Goal: Information Seeking & Learning: Check status

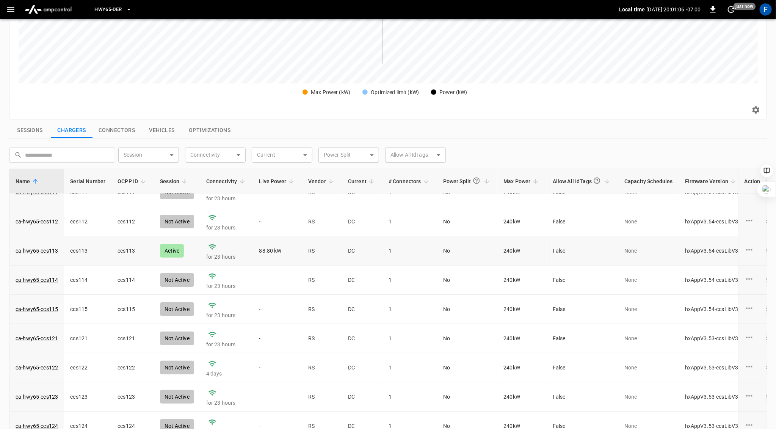
scroll to position [243, 0]
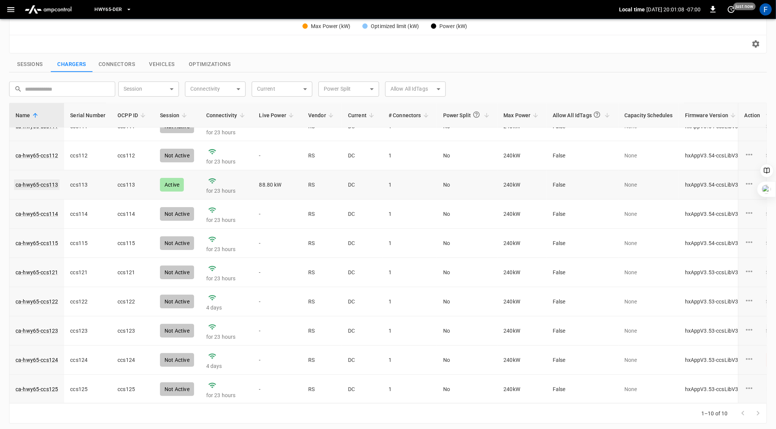
click at [46, 181] on link "ca-hwy65-ccs113" at bounding box center [36, 184] width 45 height 11
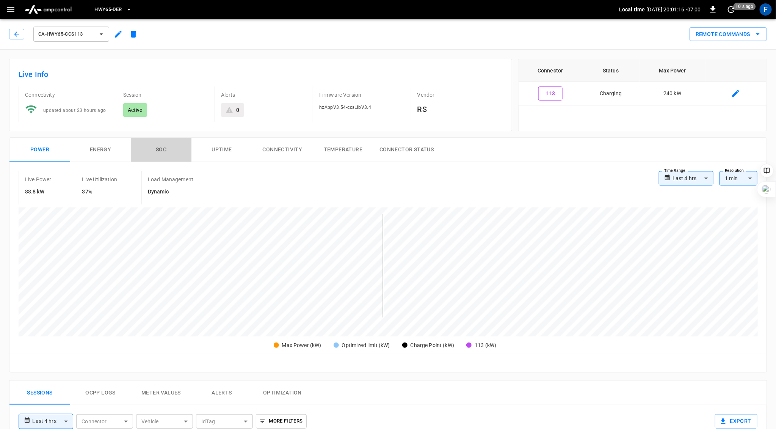
click at [155, 146] on button "SOC" at bounding box center [161, 150] width 61 height 24
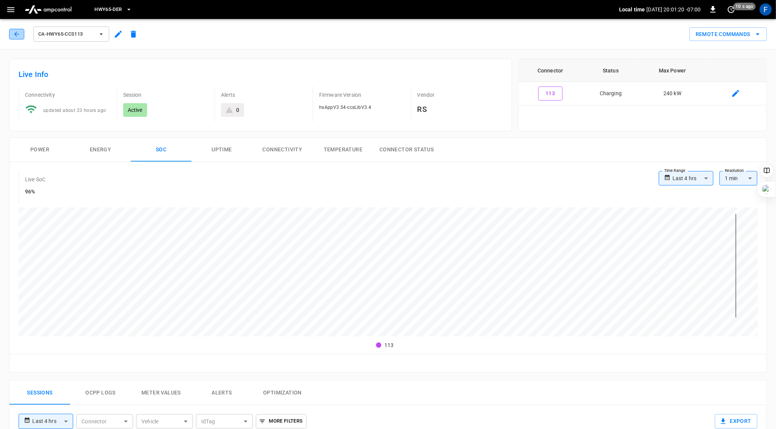
click at [15, 33] on icon "button" at bounding box center [16, 33] width 5 height 5
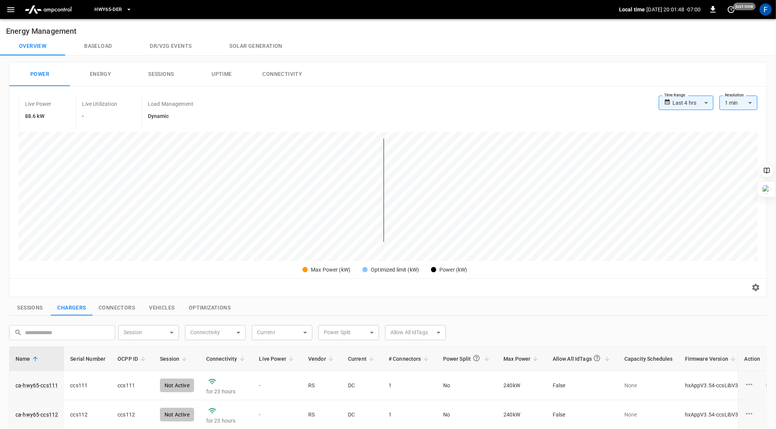
click at [267, 109] on div "Live Power 88.6 kW Live Utilization - Load Management Dynamic" at bounding box center [339, 111] width 640 height 33
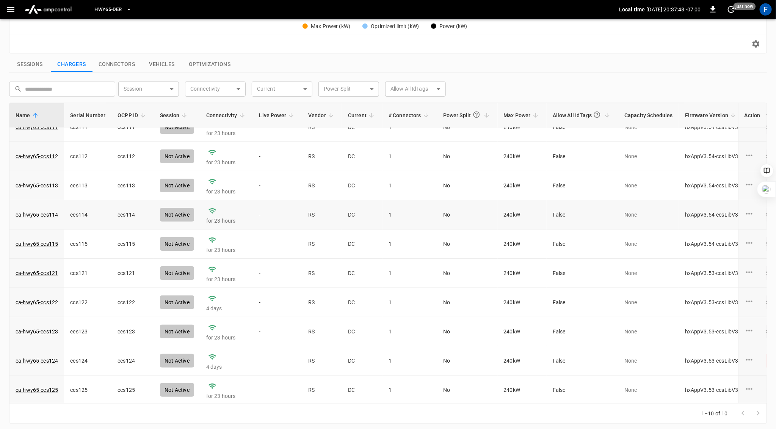
scroll to position [16, 0]
click at [41, 358] on link "ca-hwy65-ccs124" at bounding box center [36, 359] width 45 height 11
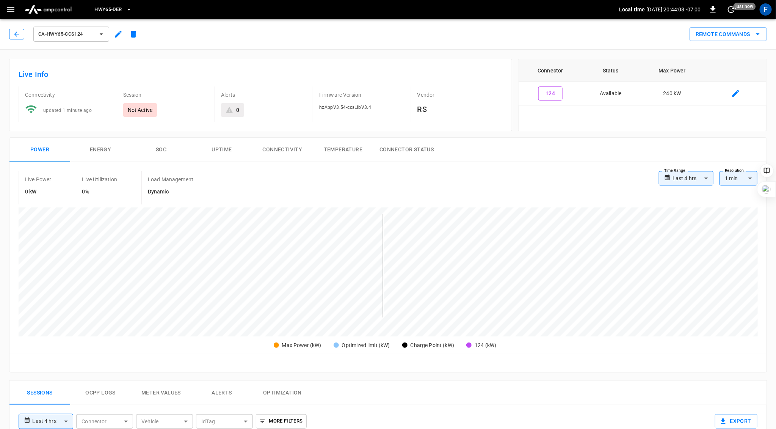
click at [14, 33] on icon "button" at bounding box center [17, 34] width 8 height 8
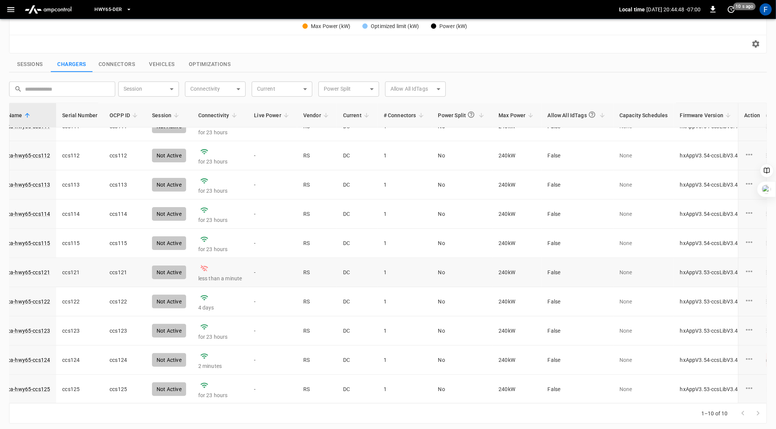
scroll to position [16, 0]
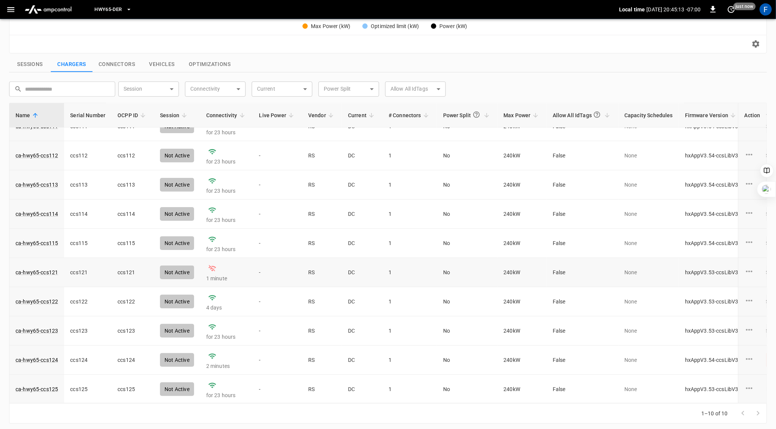
click at [47, 266] on td "ca-hwy65-ccs121" at bounding box center [36, 272] width 55 height 29
click at [44, 271] on link "ca-hwy65-ccs121" at bounding box center [36, 272] width 45 height 11
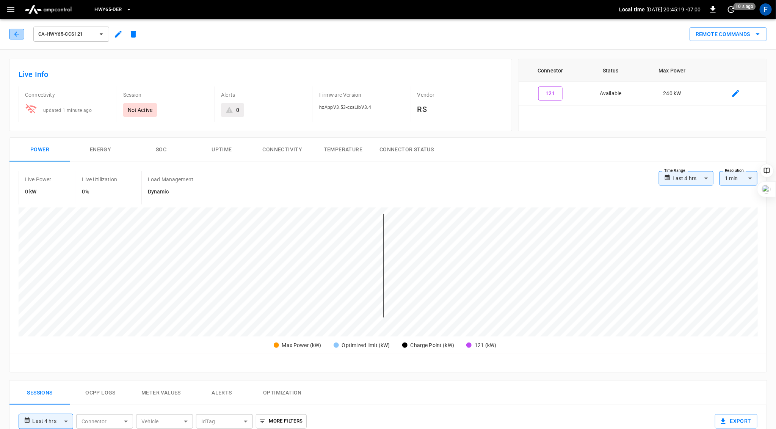
click at [19, 36] on icon "button" at bounding box center [17, 34] width 8 height 8
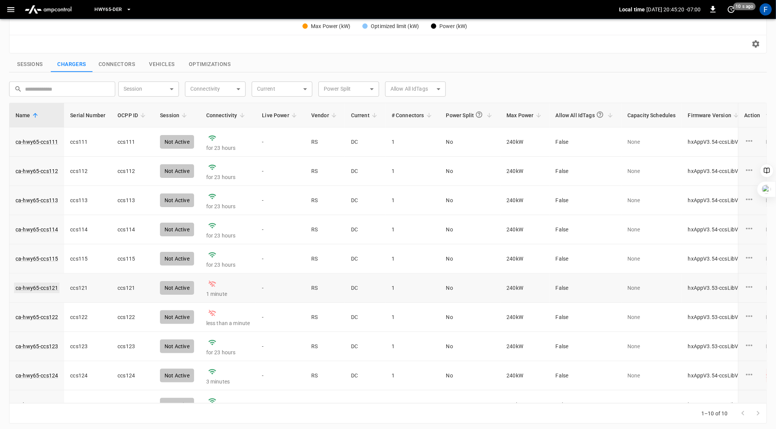
click at [39, 283] on link "ca-hwy65-ccs121" at bounding box center [36, 287] width 45 height 11
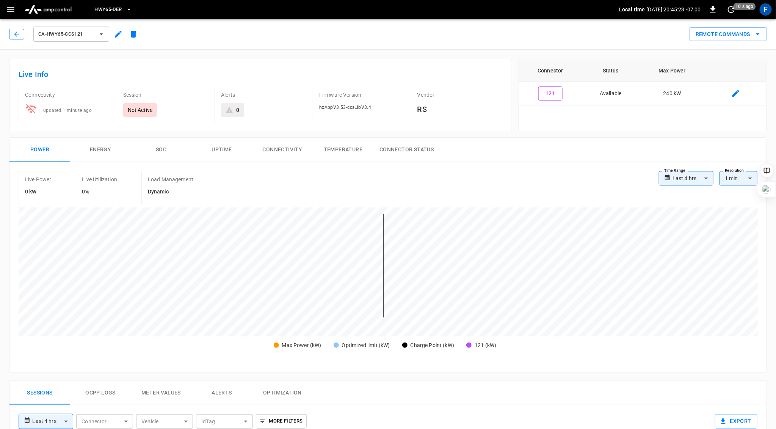
click at [17, 32] on icon "button" at bounding box center [17, 34] width 8 height 8
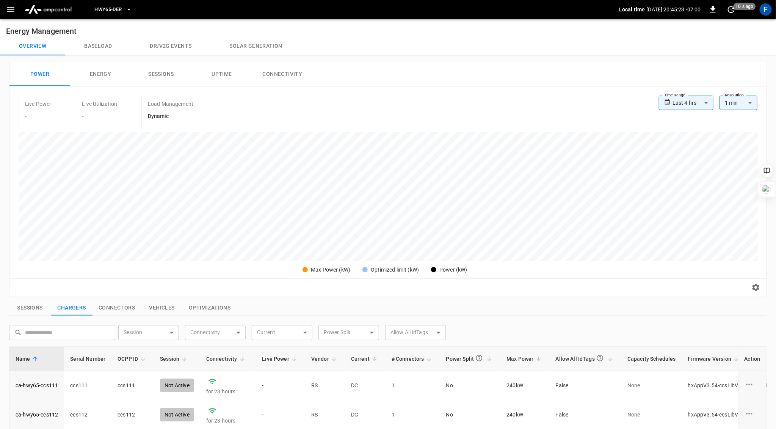
scroll to position [226, 0]
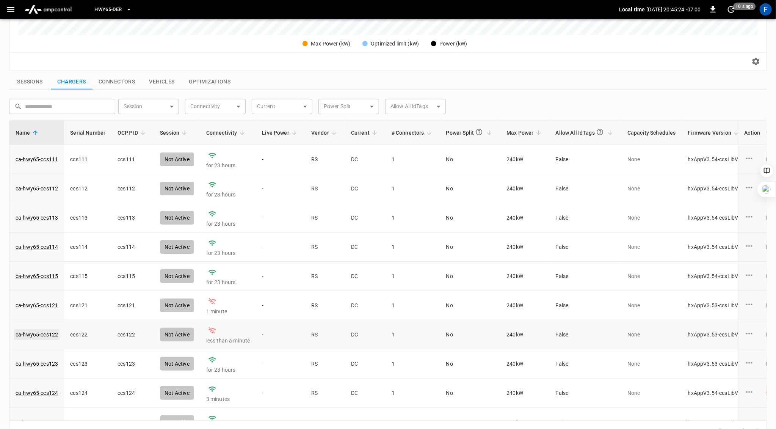
click at [42, 332] on link "ca-hwy65-ccs122" at bounding box center [36, 334] width 45 height 11
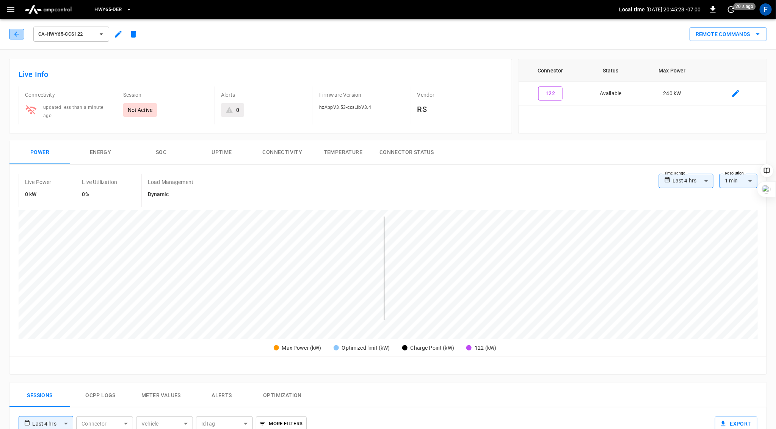
click at [16, 32] on icon "button" at bounding box center [16, 33] width 5 height 5
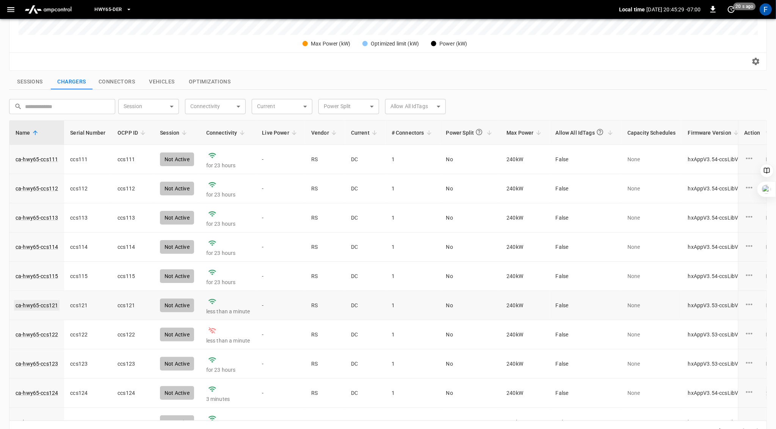
click at [40, 307] on link "ca-hwy65-ccs121" at bounding box center [36, 305] width 45 height 11
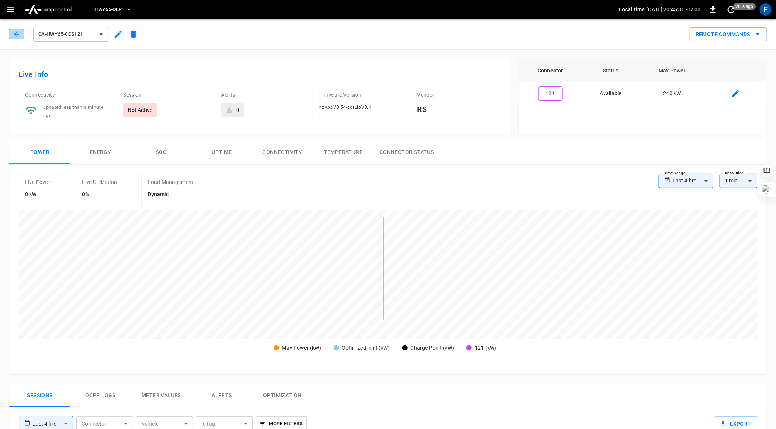
click at [18, 31] on icon "button" at bounding box center [17, 34] width 8 height 8
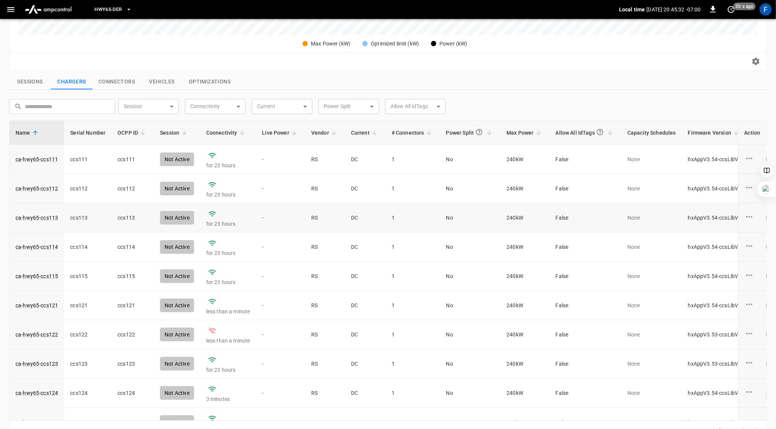
scroll to position [16, 0]
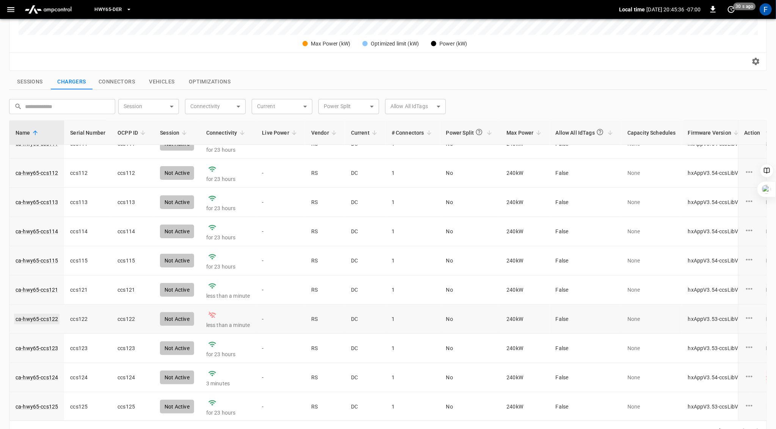
click at [36, 316] on link "ca-hwy65-ccs122" at bounding box center [36, 318] width 45 height 11
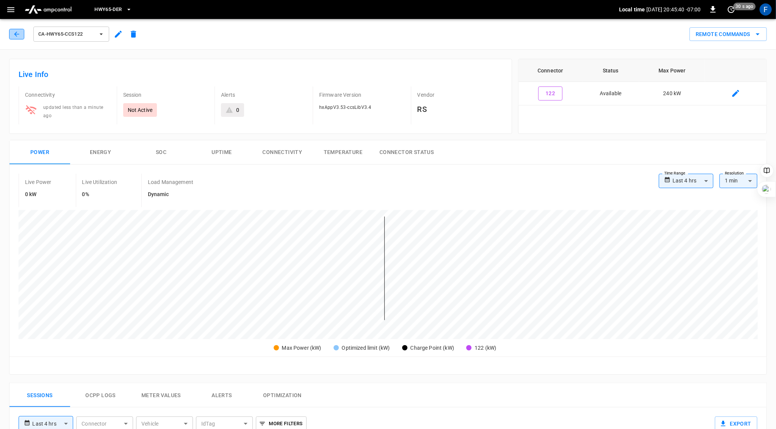
click at [18, 33] on icon "button" at bounding box center [17, 34] width 8 height 8
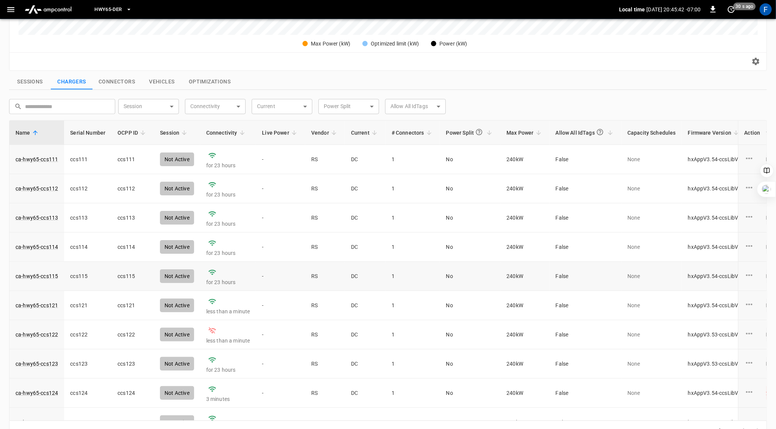
scroll to position [16, 0]
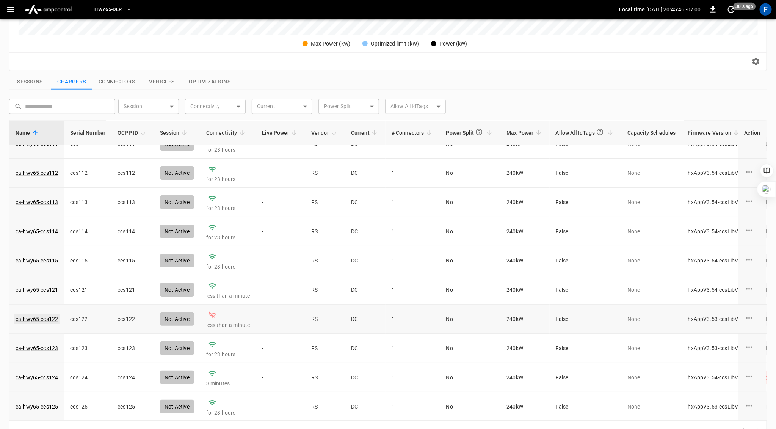
click at [42, 316] on link "ca-hwy65-ccs122" at bounding box center [36, 318] width 45 height 11
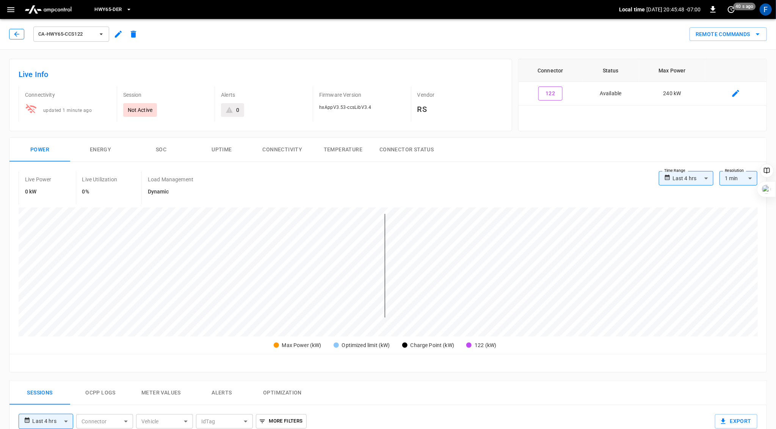
click at [14, 35] on icon "button" at bounding box center [17, 34] width 8 height 8
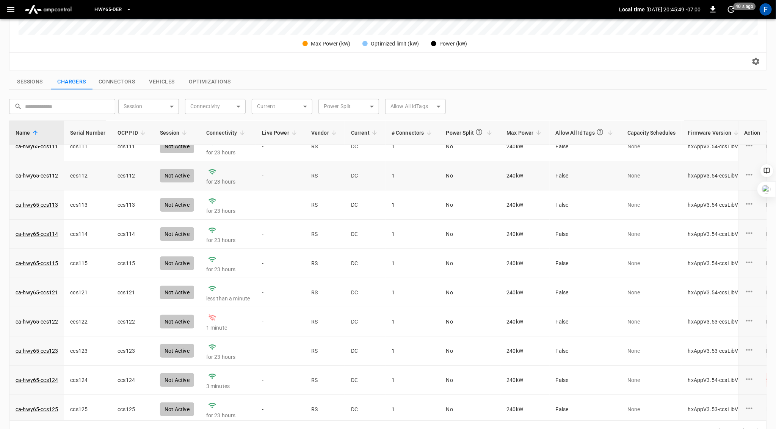
scroll to position [16, 0]
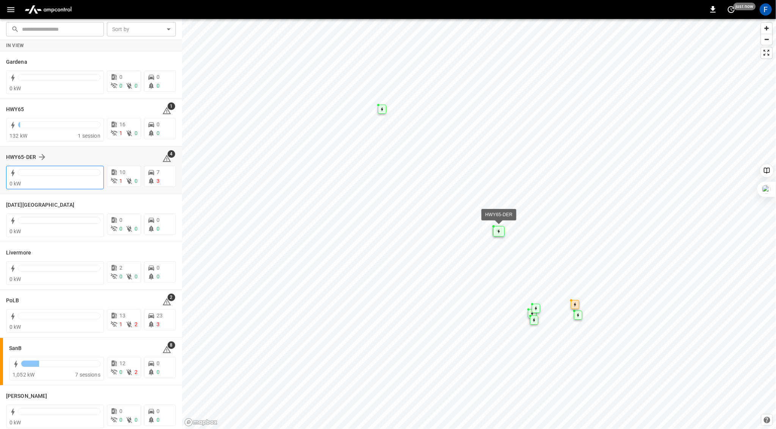
click at [33, 175] on div at bounding box center [59, 172] width 83 height 7
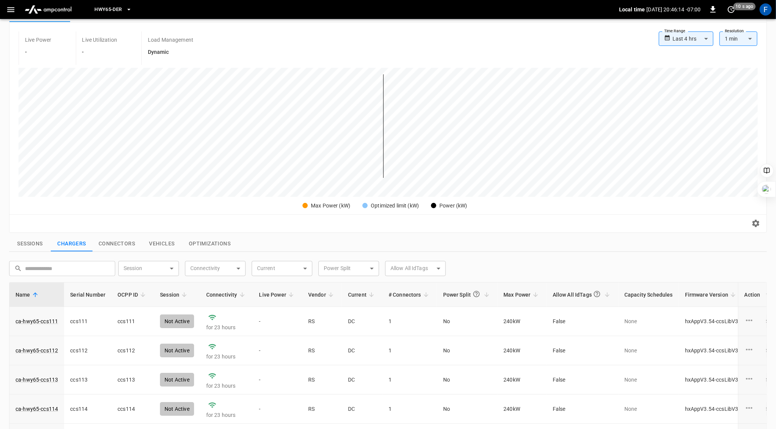
scroll to position [243, 0]
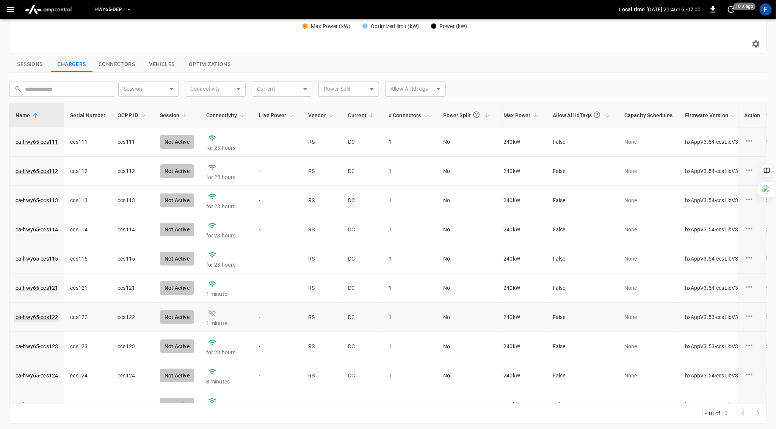
click at [43, 314] on link "ca-hwy65-ccs122" at bounding box center [36, 316] width 45 height 11
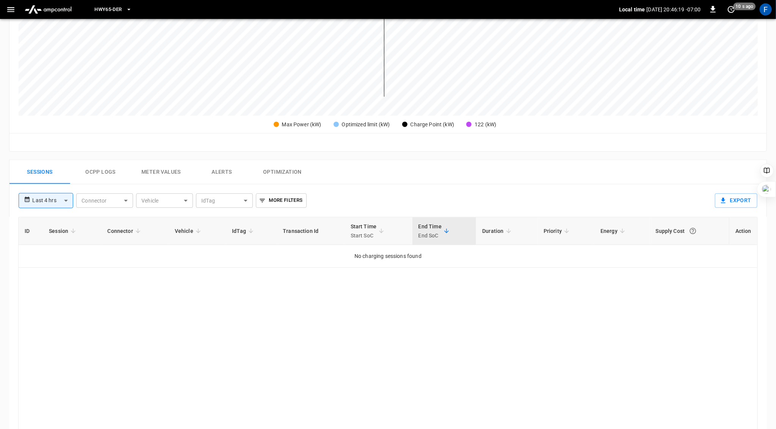
scroll to position [222, 0]
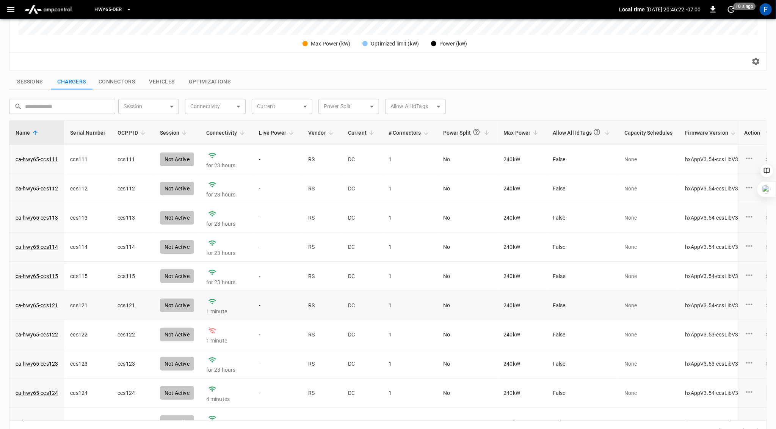
scroll to position [16, 0]
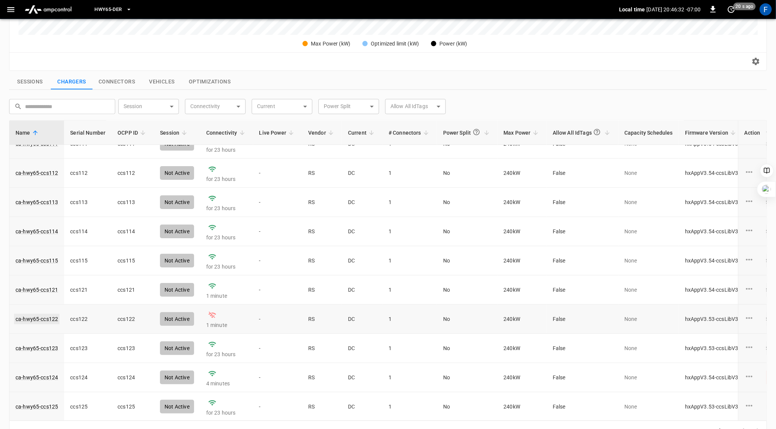
click at [39, 321] on link "ca-hwy65-ccs122" at bounding box center [36, 318] width 45 height 11
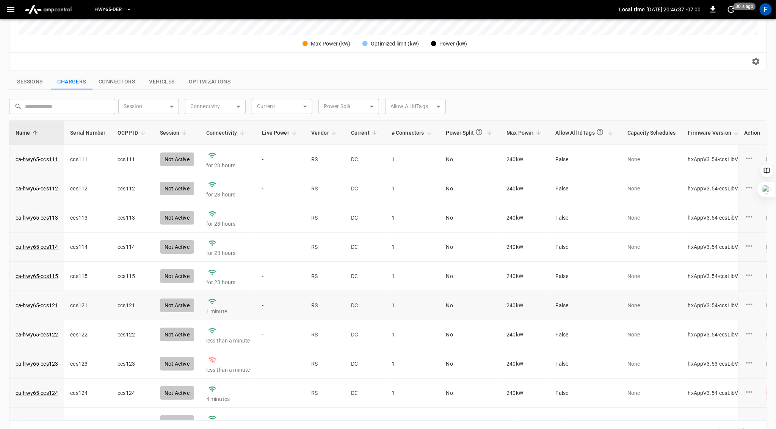
scroll to position [16, 0]
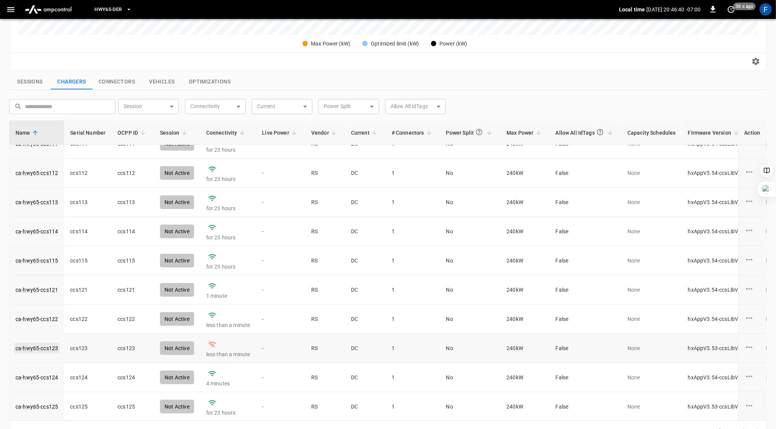
click at [39, 344] on link "ca-hwy65-ccs123" at bounding box center [36, 348] width 45 height 11
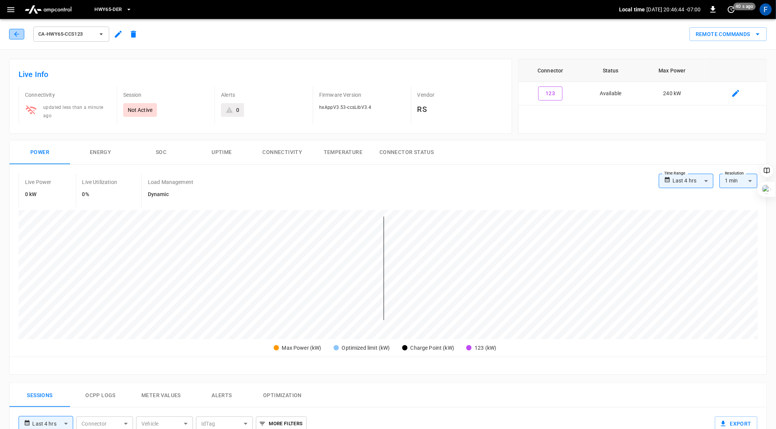
click at [10, 36] on button "button" at bounding box center [16, 34] width 15 height 11
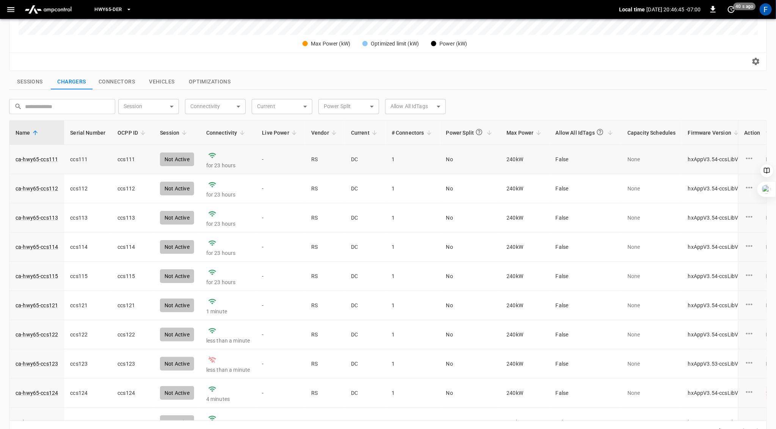
scroll to position [16, 0]
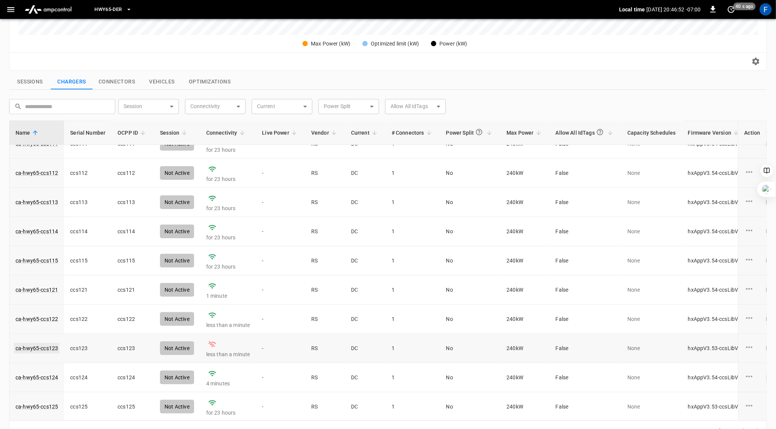
click at [53, 344] on link "ca-hwy65-ccs123" at bounding box center [36, 348] width 45 height 11
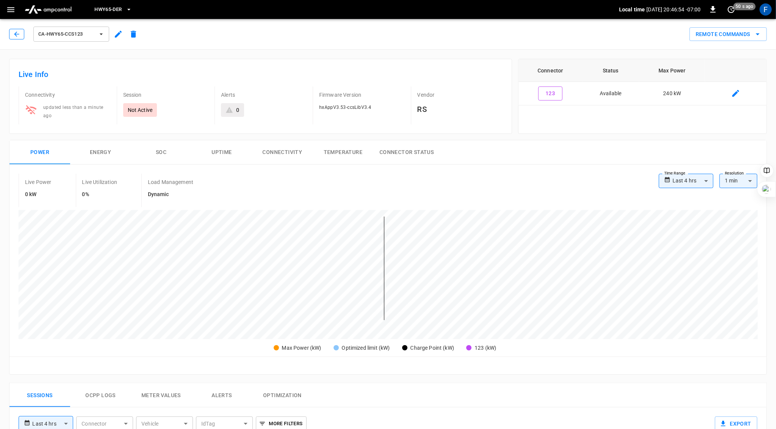
click at [17, 33] on icon "button" at bounding box center [17, 34] width 8 height 8
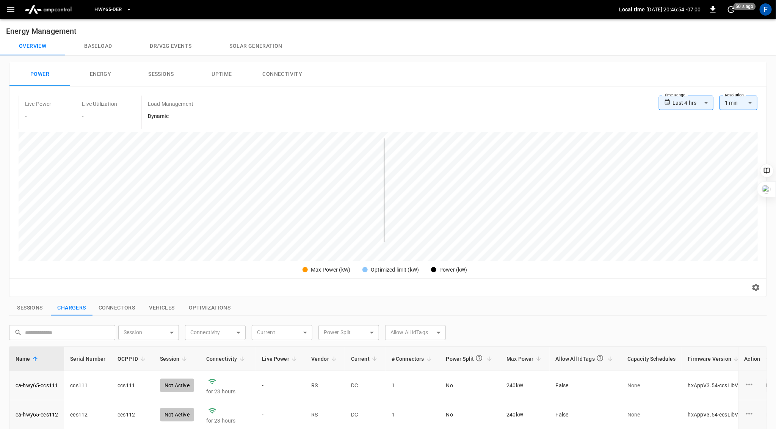
scroll to position [226, 0]
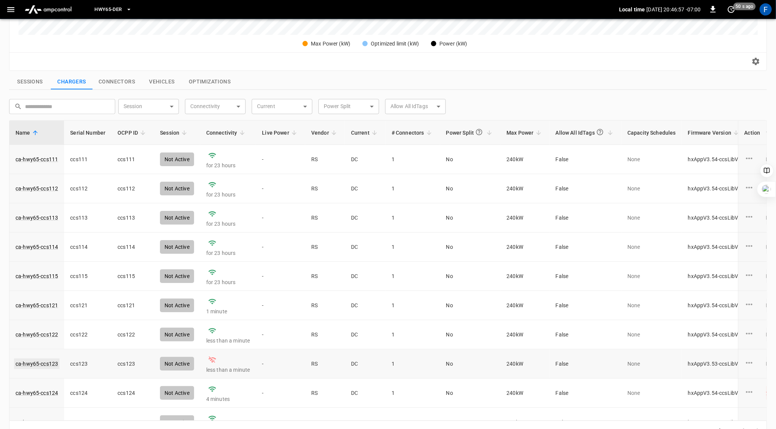
click at [34, 362] on link "ca-hwy65-ccs123" at bounding box center [36, 363] width 45 height 11
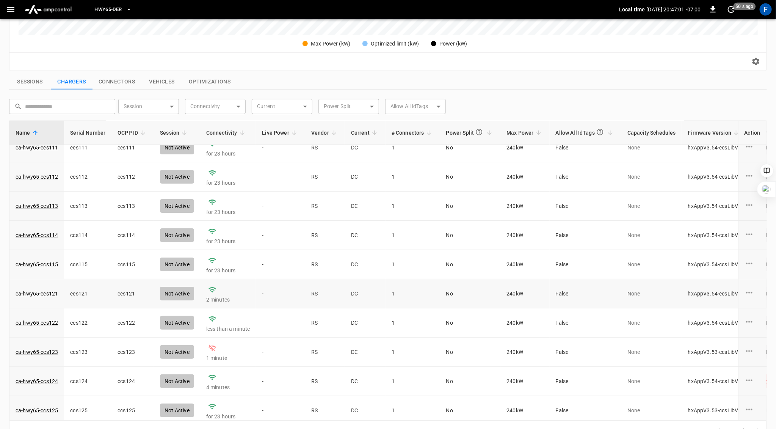
scroll to position [16, 0]
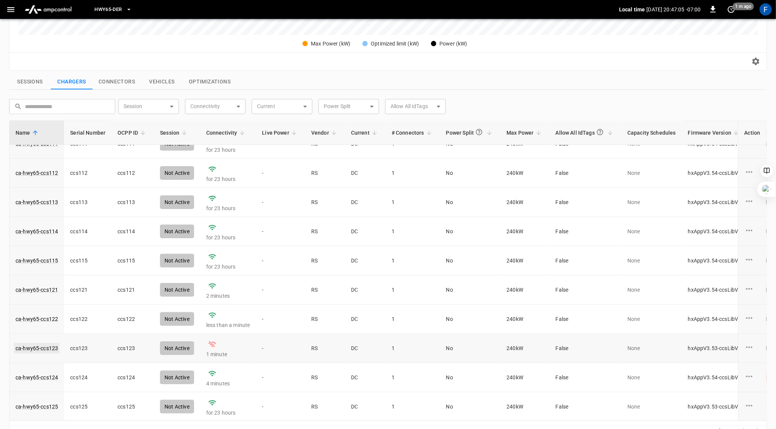
click at [38, 347] on link "ca-hwy65-ccs123" at bounding box center [36, 348] width 45 height 11
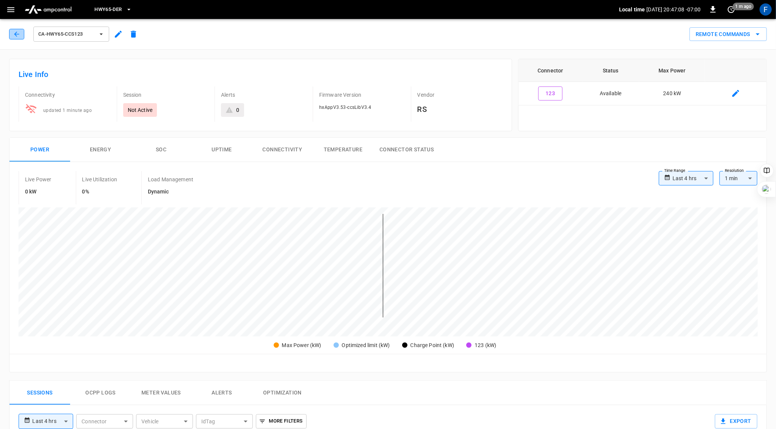
click at [17, 35] on icon "button" at bounding box center [17, 34] width 8 height 8
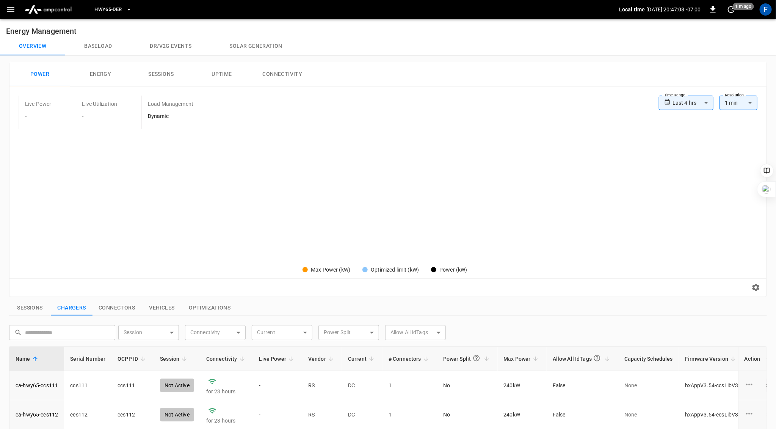
scroll to position [226, 0]
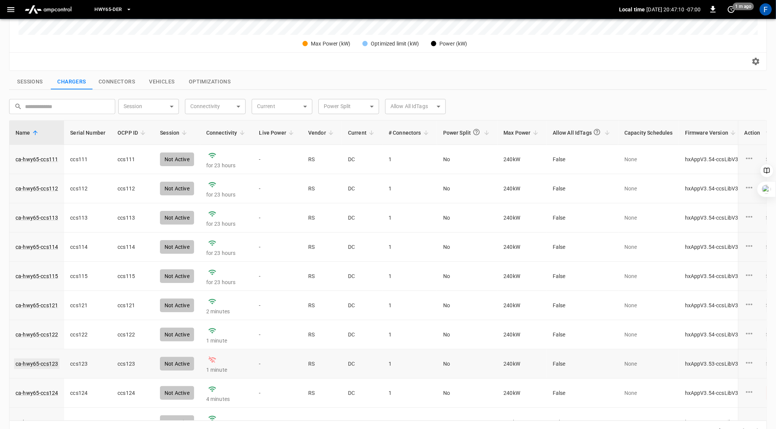
click at [45, 360] on link "ca-hwy65-ccs123" at bounding box center [36, 363] width 45 height 11
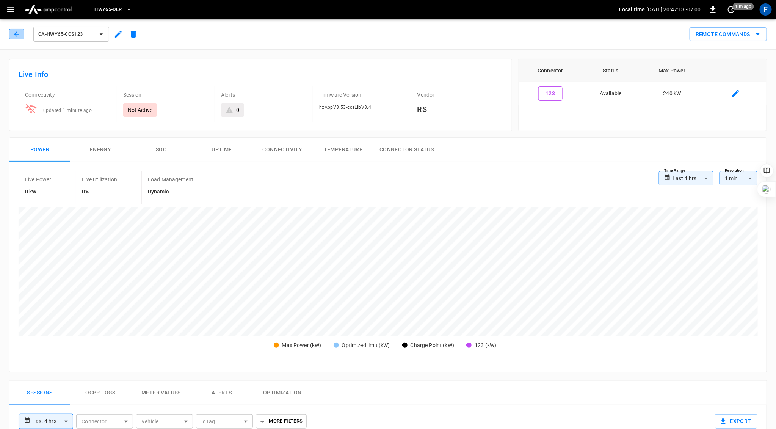
click at [16, 32] on icon "button" at bounding box center [17, 34] width 8 height 8
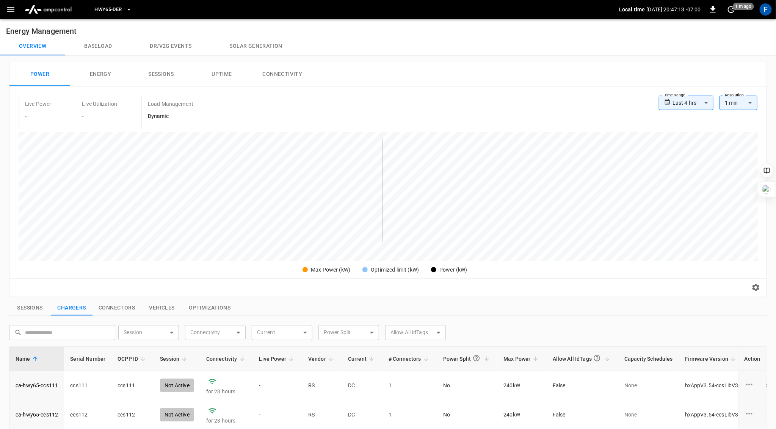
scroll to position [226, 0]
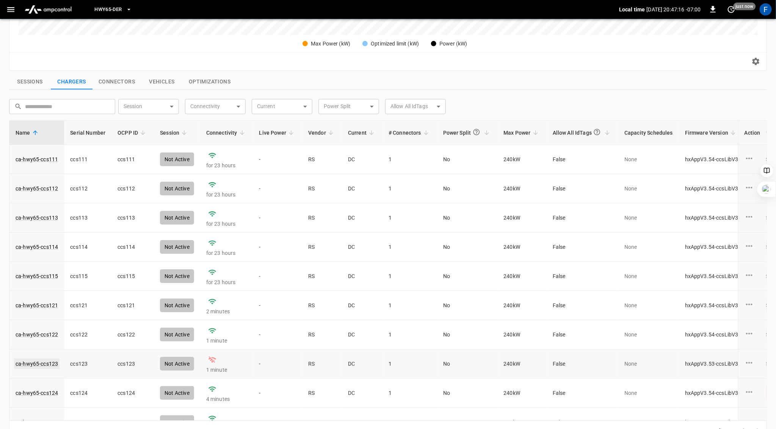
click at [44, 362] on link "ca-hwy65-ccs123" at bounding box center [36, 363] width 45 height 11
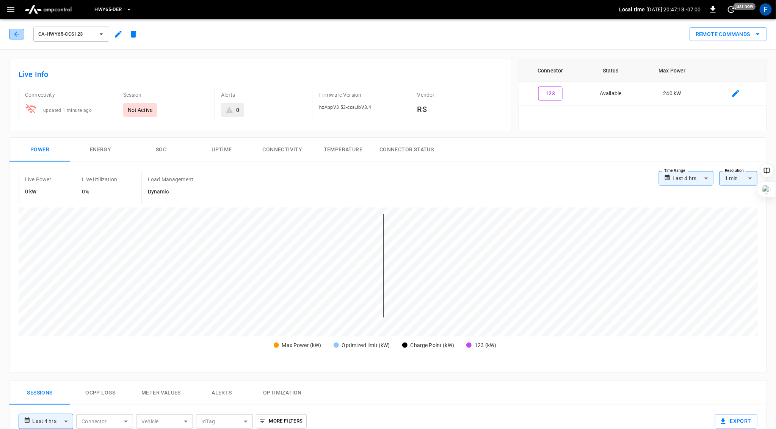
click at [20, 36] on button "button" at bounding box center [16, 34] width 15 height 11
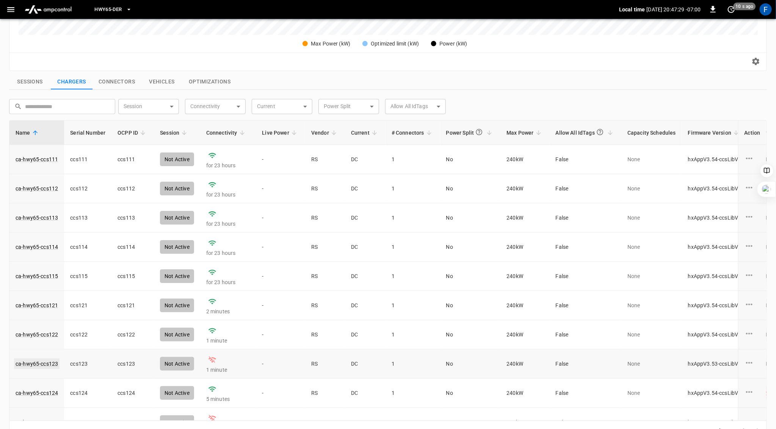
click at [33, 361] on link "ca-hwy65-ccs123" at bounding box center [36, 363] width 45 height 11
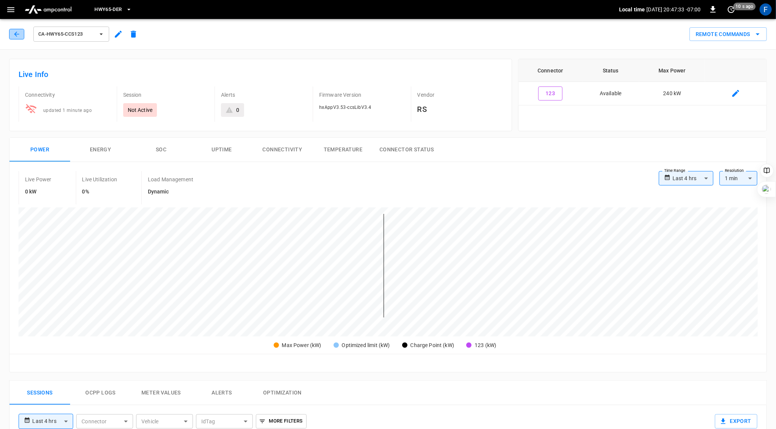
click at [17, 35] on icon "button" at bounding box center [17, 34] width 8 height 8
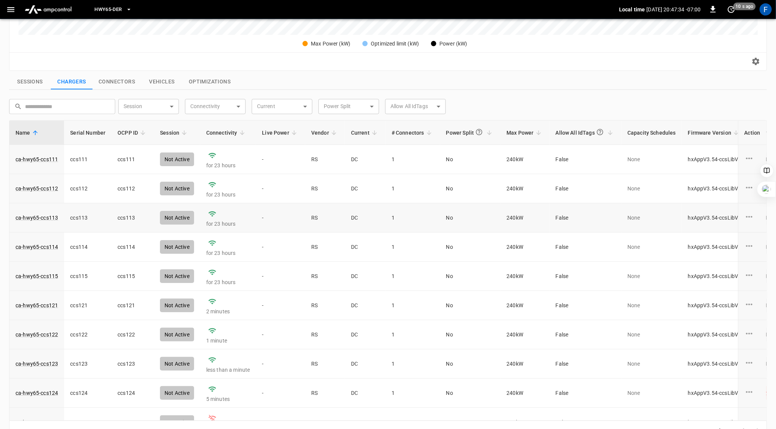
scroll to position [16, 0]
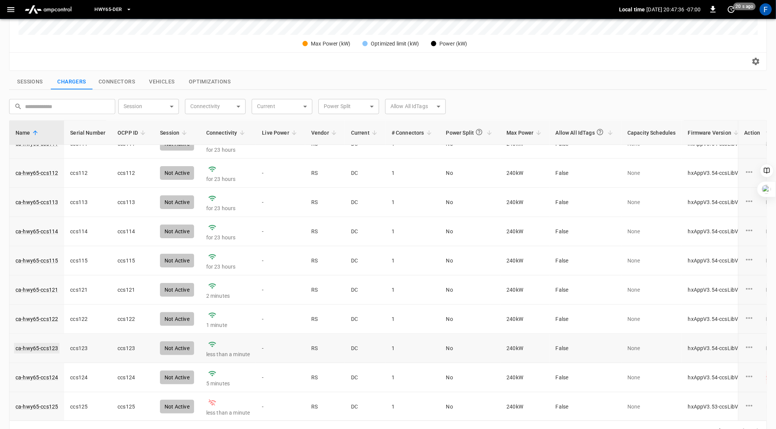
click at [45, 345] on link "ca-hwy65-ccs123" at bounding box center [36, 348] width 45 height 11
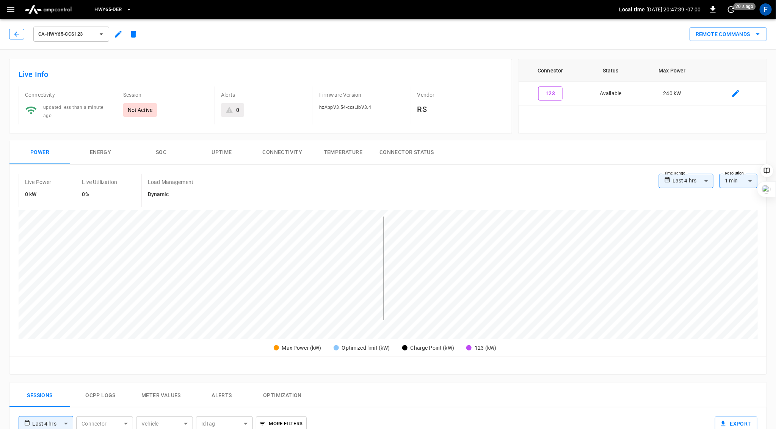
click at [15, 32] on icon "button" at bounding box center [17, 34] width 8 height 8
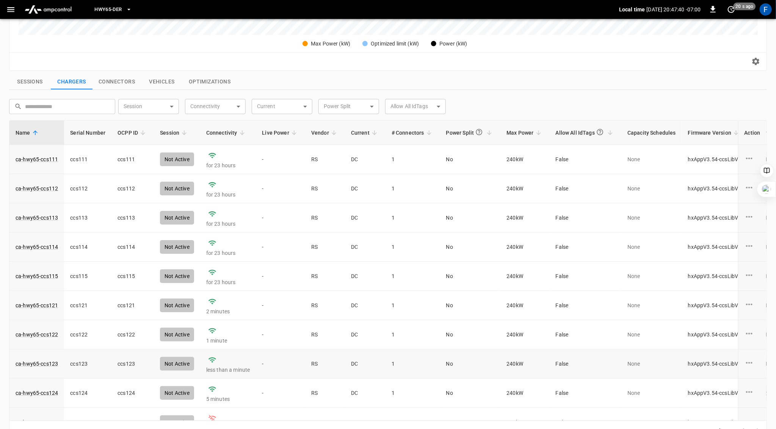
scroll to position [16, 0]
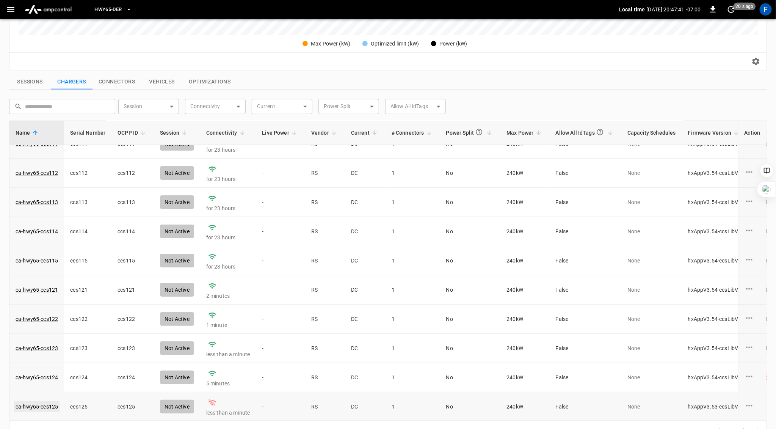
click at [38, 403] on link "ca-hwy65-ccs125" at bounding box center [36, 406] width 45 height 11
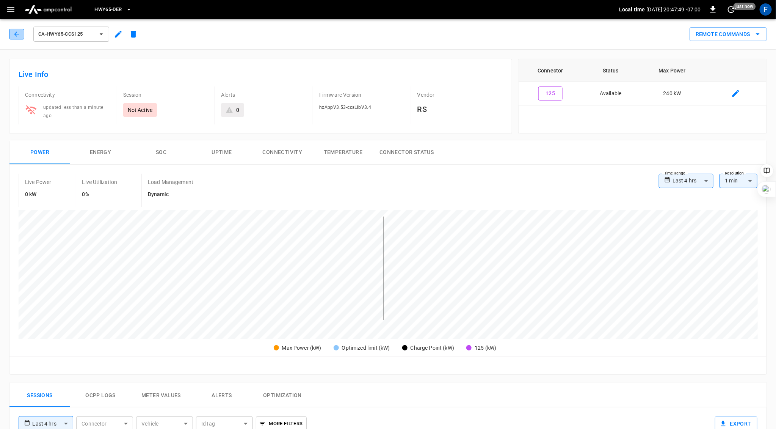
click at [20, 31] on button "button" at bounding box center [16, 34] width 15 height 11
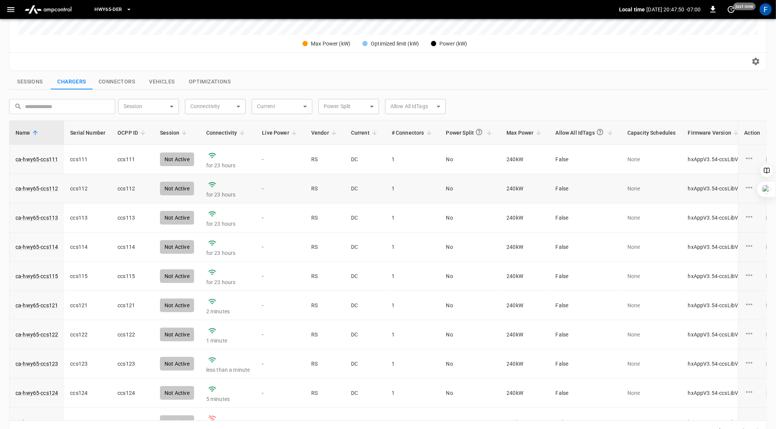
scroll to position [16, 0]
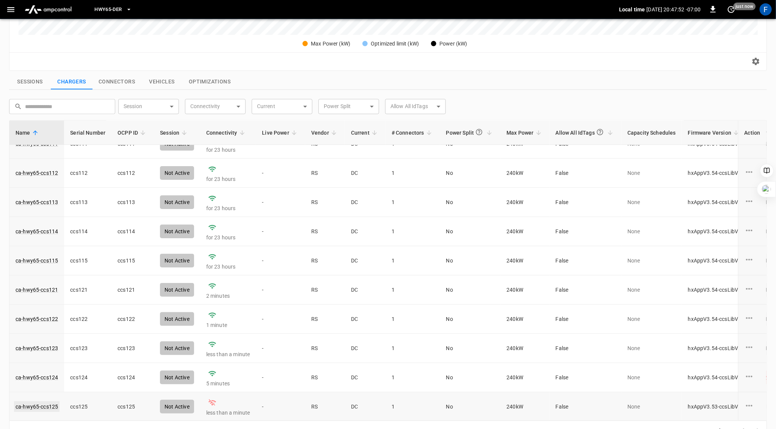
click at [42, 401] on link "ca-hwy65-ccs125" at bounding box center [36, 406] width 45 height 11
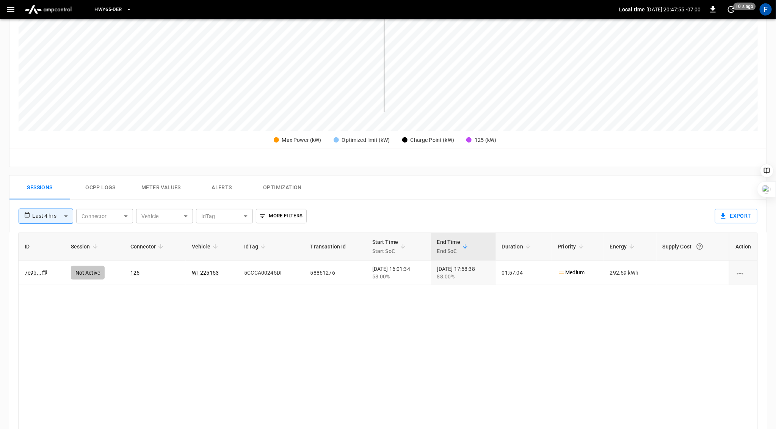
scroll to position [206, 0]
click at [97, 187] on button "Ocpp logs" at bounding box center [100, 187] width 61 height 24
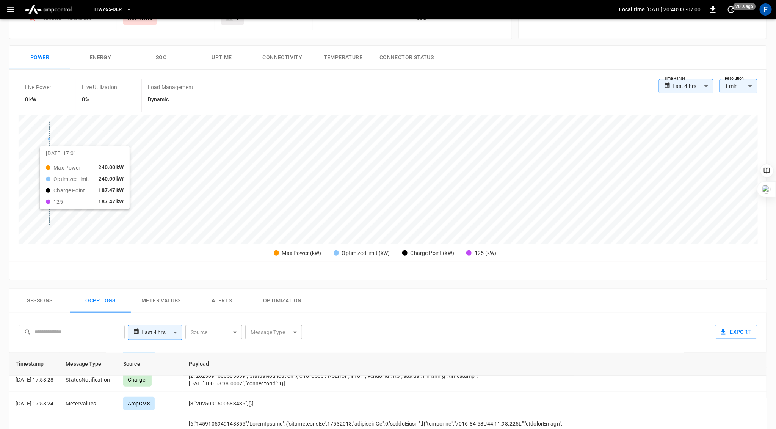
scroll to position [0, 0]
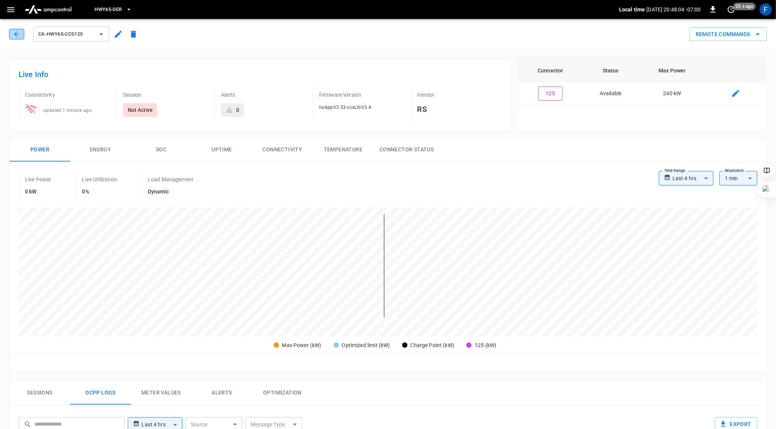
click at [14, 31] on icon "button" at bounding box center [17, 34] width 8 height 8
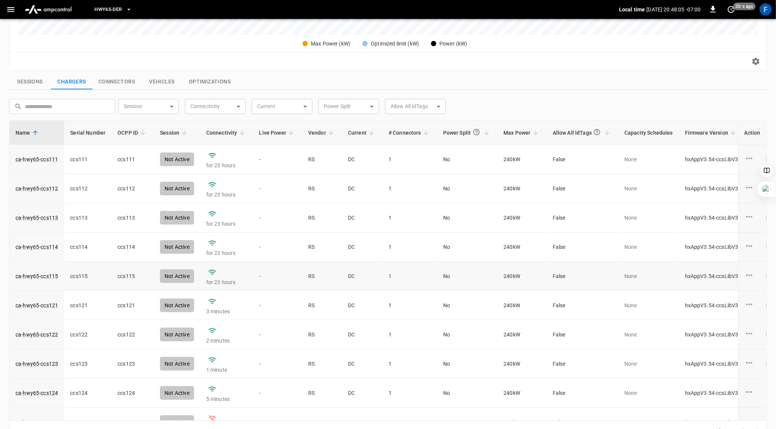
scroll to position [16, 0]
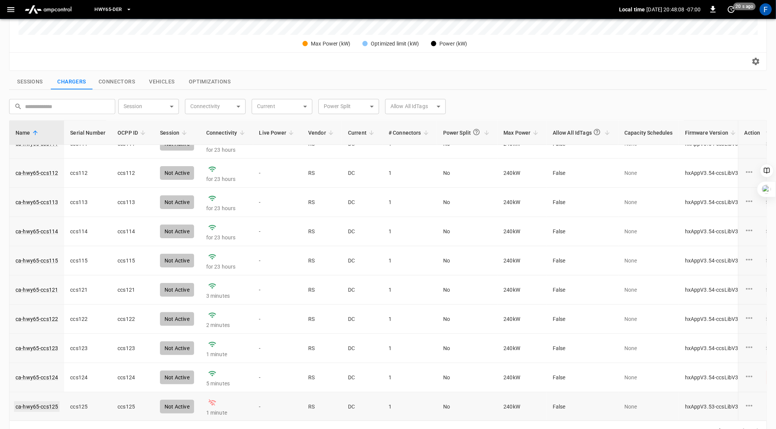
click at [50, 405] on link "ca-hwy65-ccs125" at bounding box center [36, 406] width 45 height 11
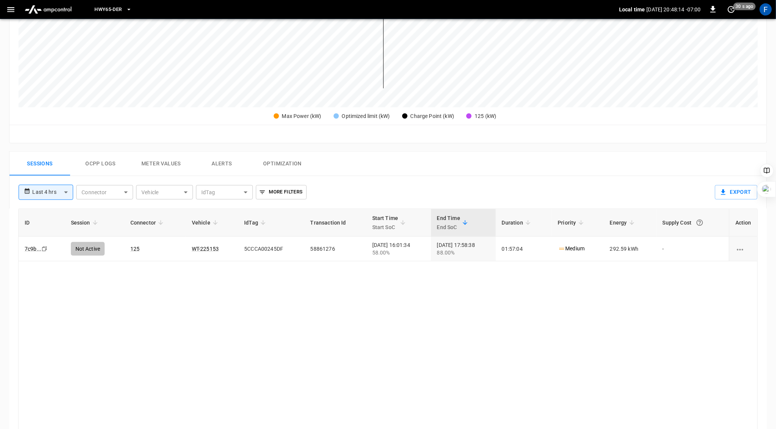
scroll to position [228, 0]
click at [92, 173] on button "Ocpp logs" at bounding box center [100, 165] width 61 height 24
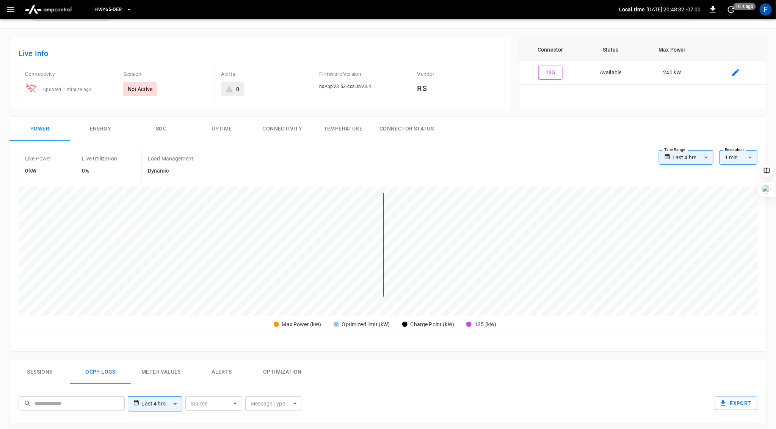
scroll to position [0, 0]
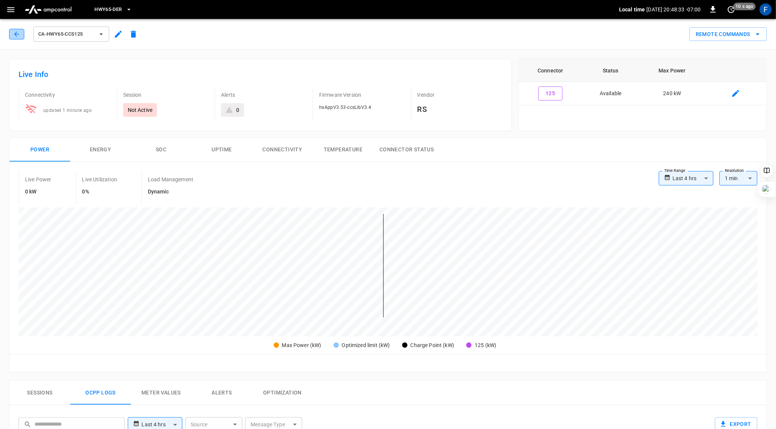
click at [18, 31] on icon "button" at bounding box center [17, 34] width 8 height 8
